Goal: Obtain resource: Download file/media

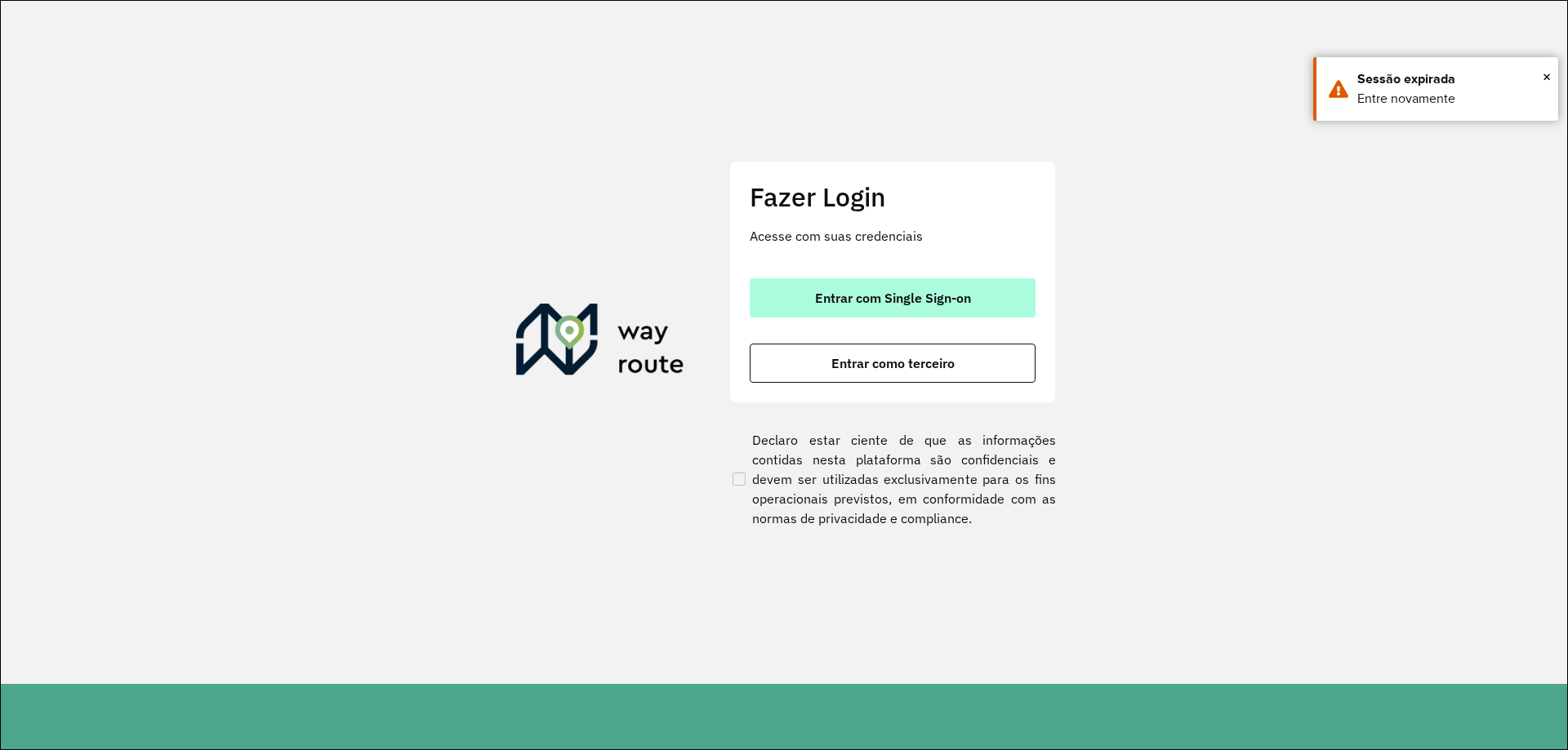
click at [815, 292] on span "Entrar com Single Sign-on" at bounding box center [892, 298] width 156 height 13
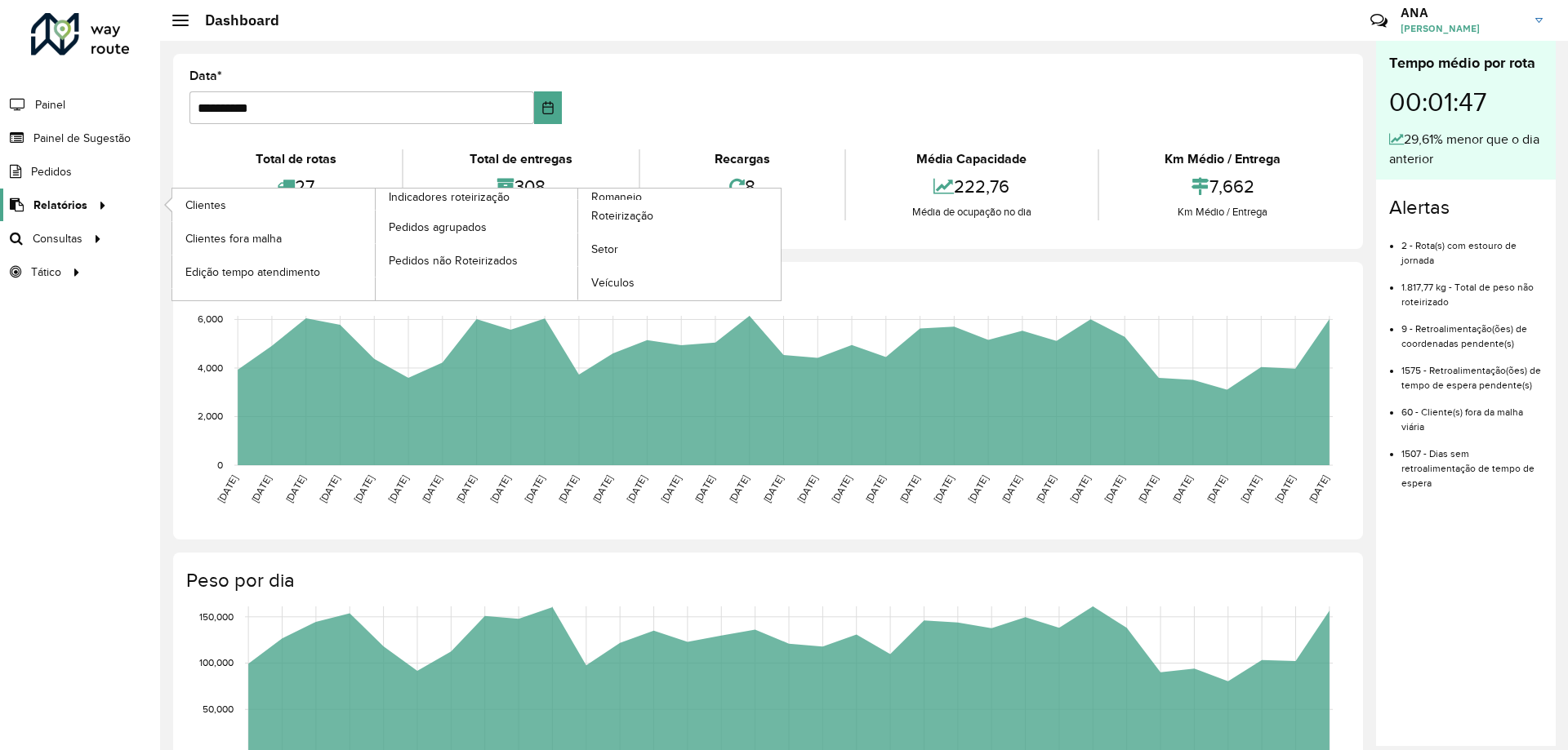
click at [69, 198] on span "Relatórios" at bounding box center [60, 206] width 54 height 18
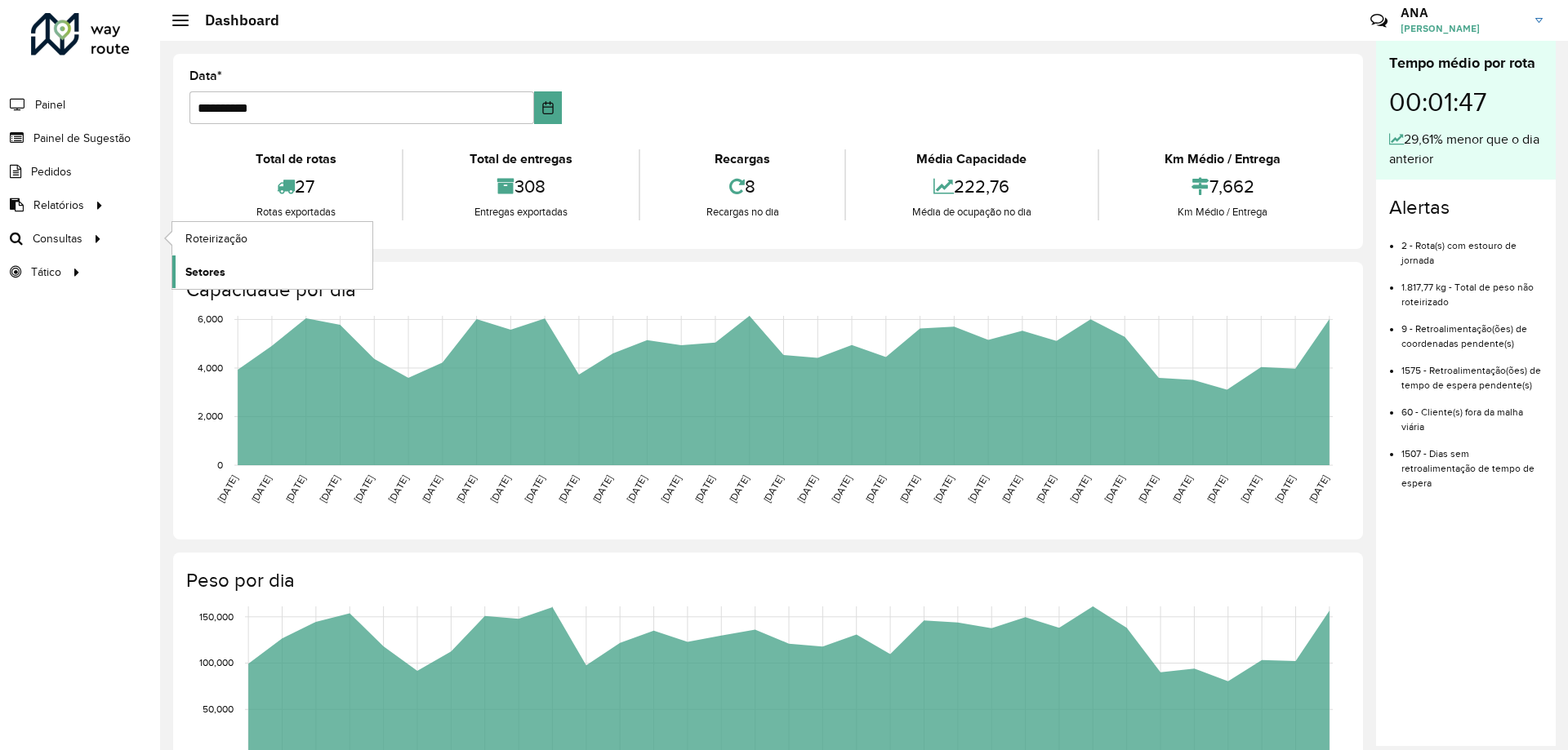
click at [189, 274] on span "Setores" at bounding box center [205, 272] width 40 height 18
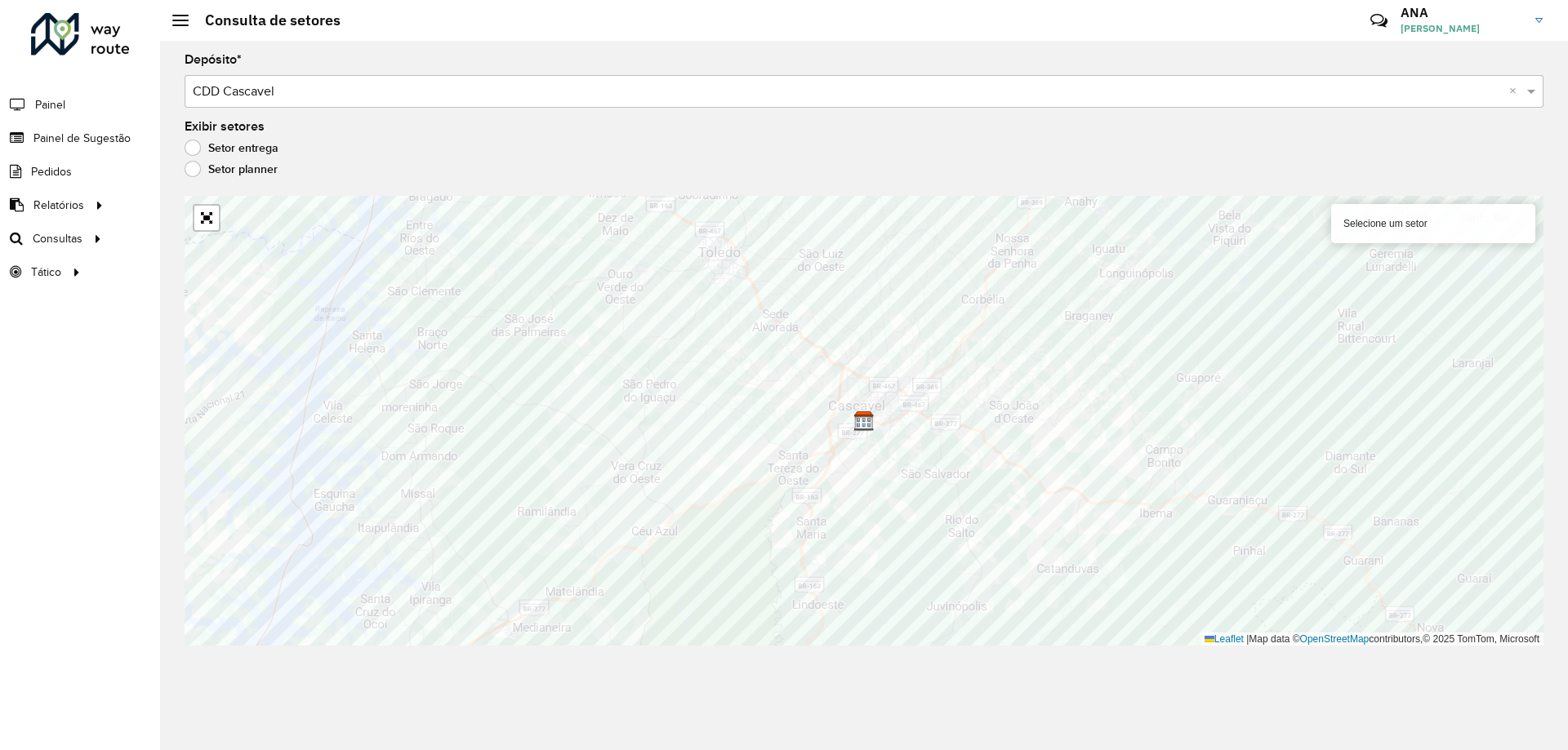
click at [546, 749] on div "Depósito * Selecione um depósito × CDD Cascavel × Exibir setores Setor entrega …" at bounding box center [863, 396] width 1407 height 710
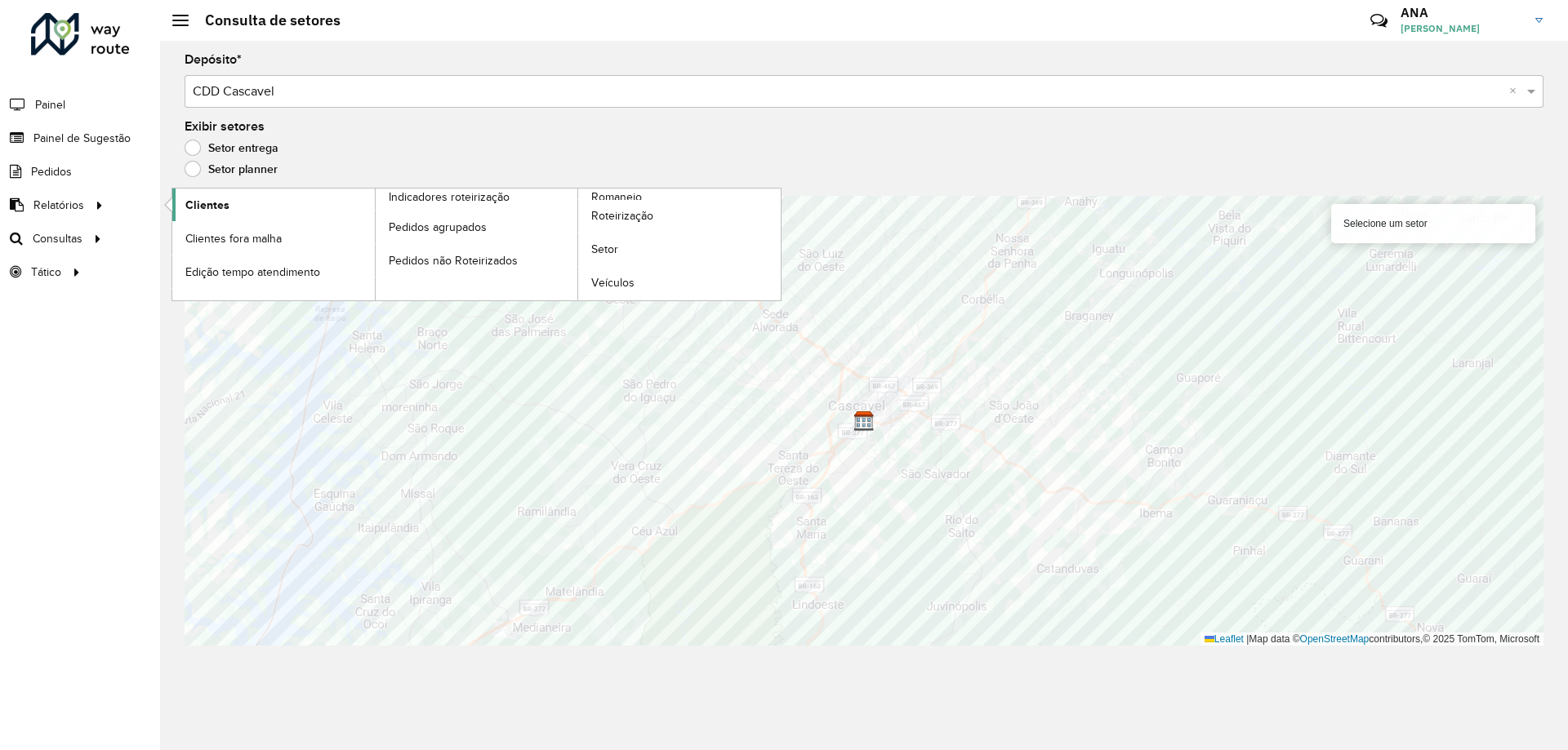
click at [192, 199] on span "Clientes" at bounding box center [207, 206] width 44 height 18
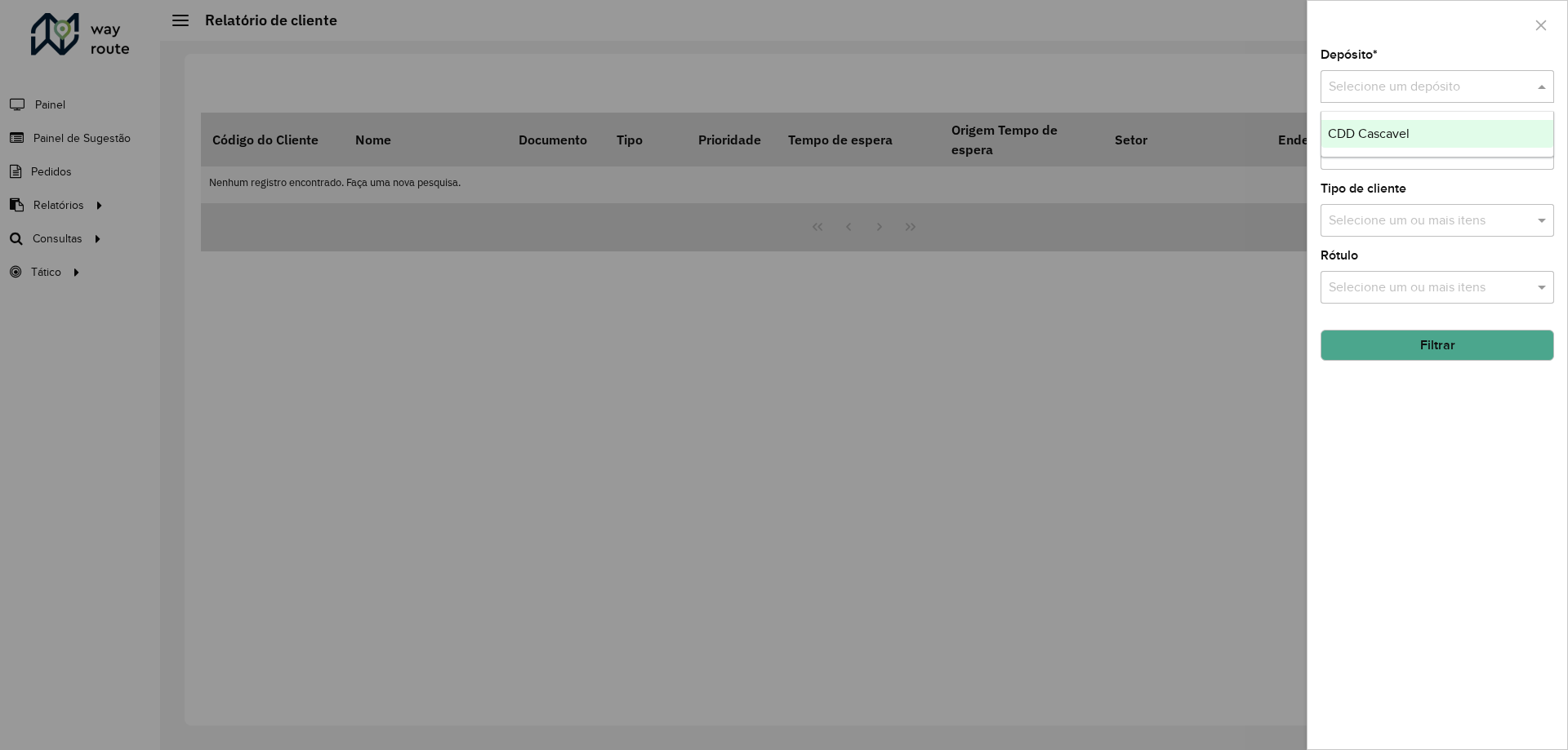
click at [1369, 79] on input "text" at bounding box center [1421, 87] width 184 height 20
click at [1369, 127] on span "CDD Cascavel" at bounding box center [1368, 133] width 81 height 14
click at [1405, 344] on button "Filtrar" at bounding box center [1437, 346] width 233 height 31
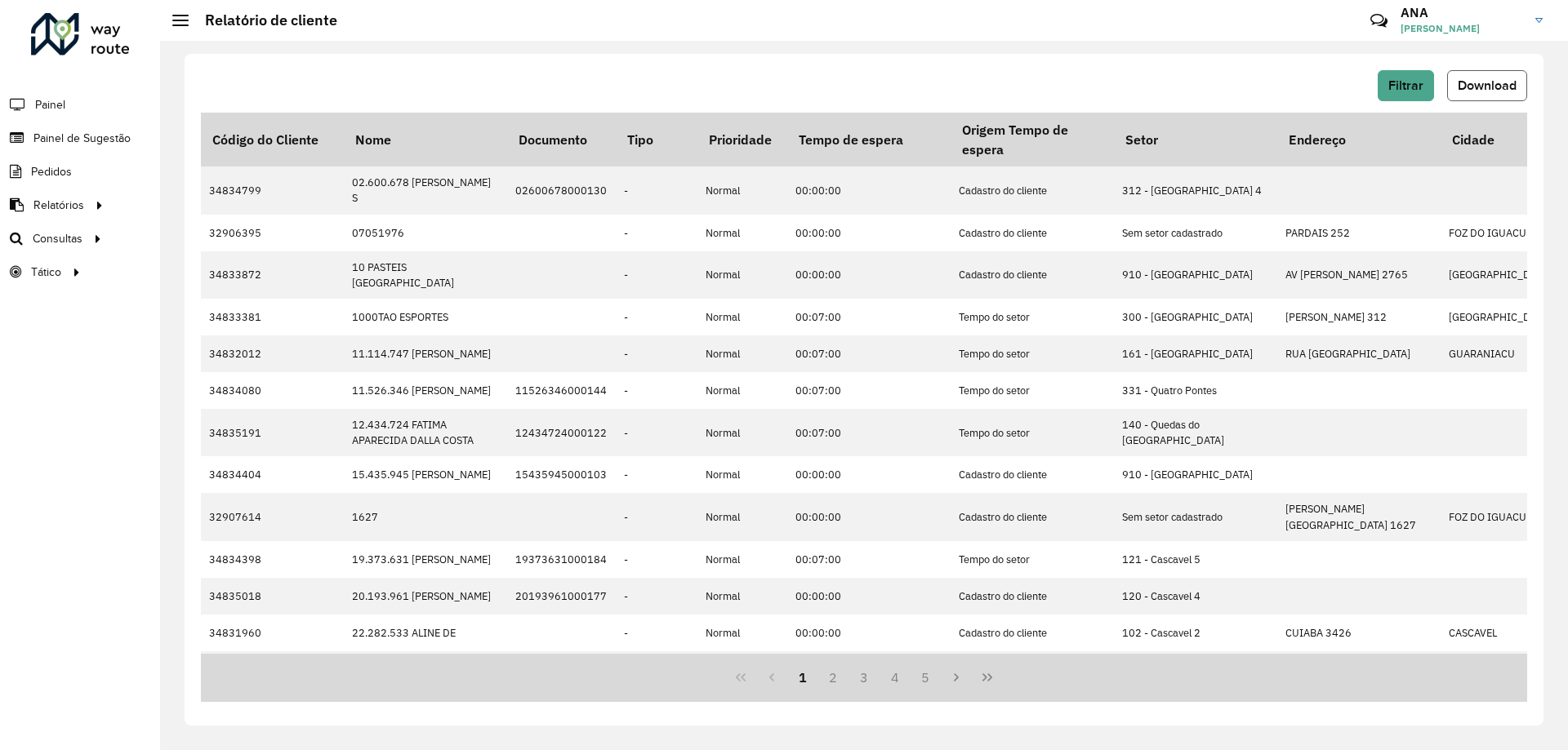
click at [1476, 86] on span "Download" at bounding box center [1487, 85] width 59 height 14
